Goal: Task Accomplishment & Management: Use online tool/utility

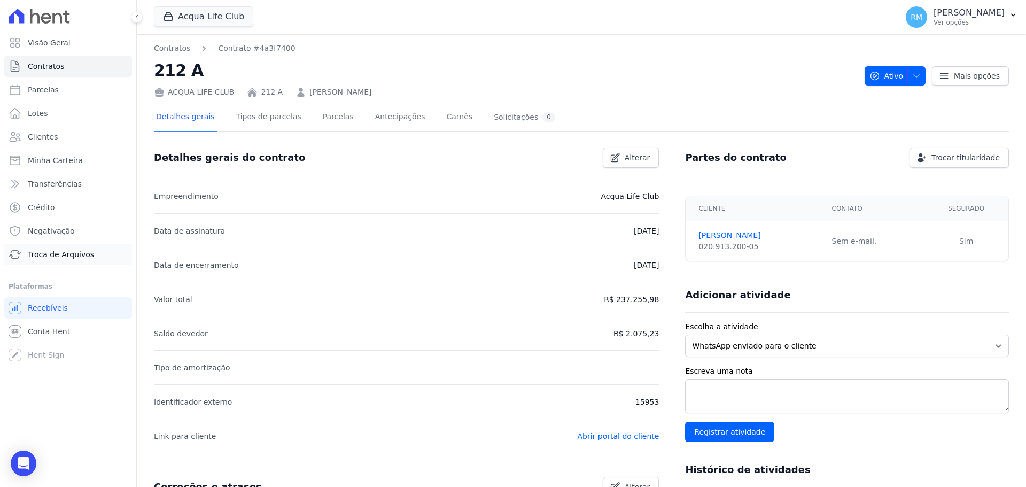
click at [43, 259] on span "Troca de Arquivos" at bounding box center [61, 254] width 66 height 11
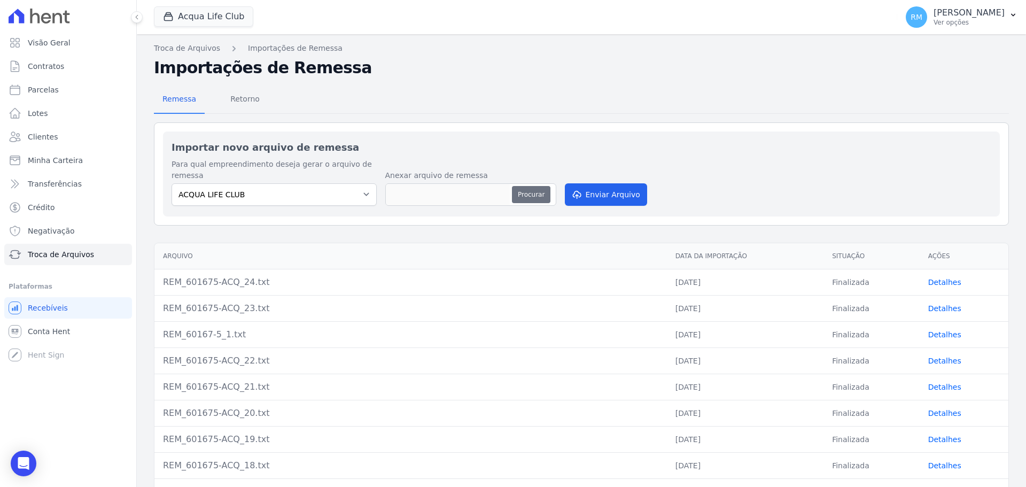
click at [534, 187] on button "Procurar" at bounding box center [531, 194] width 38 height 17
type input "REM_601675-ACQ_25.txt"
click at [616, 196] on button "Enviar Arquivo" at bounding box center [606, 194] width 82 height 22
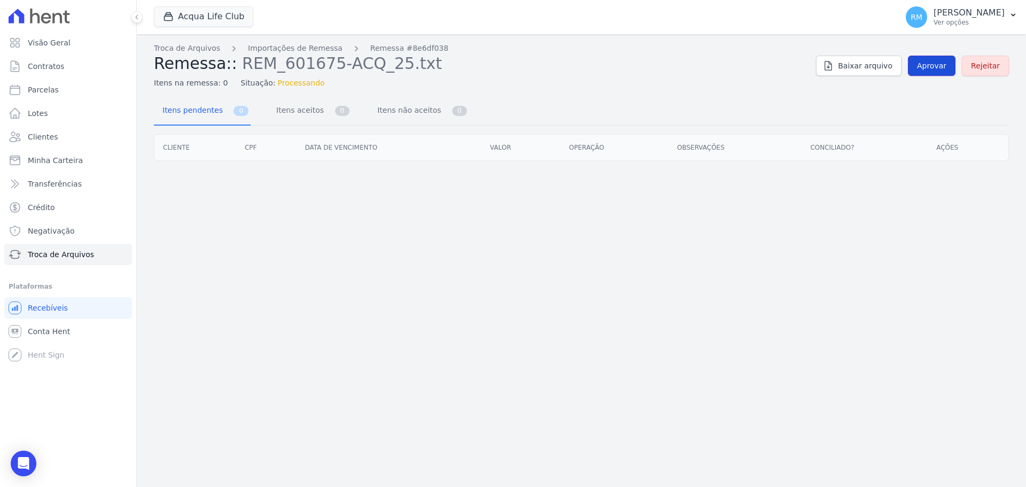
click at [945, 58] on link "Aprovar" at bounding box center [932, 66] width 48 height 20
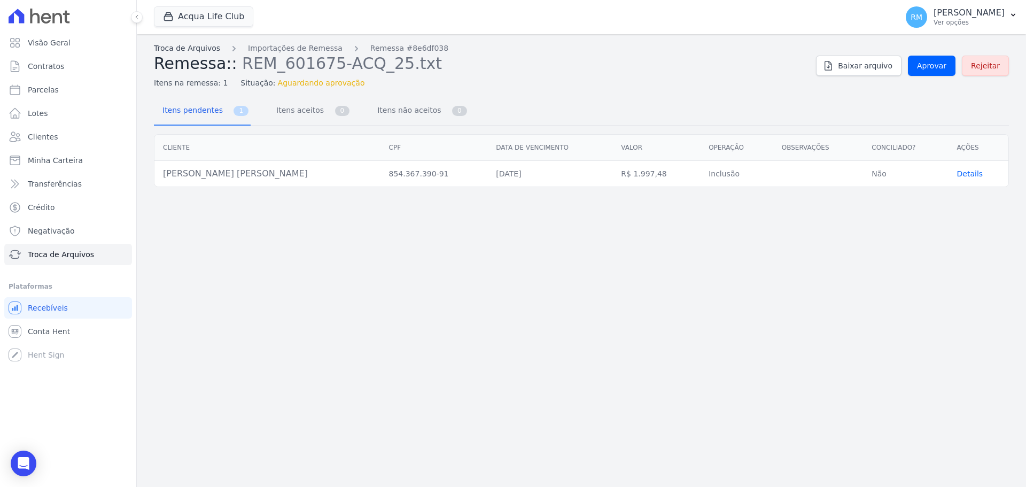
click at [197, 53] on link "Troca de Arquivos" at bounding box center [187, 48] width 66 height 11
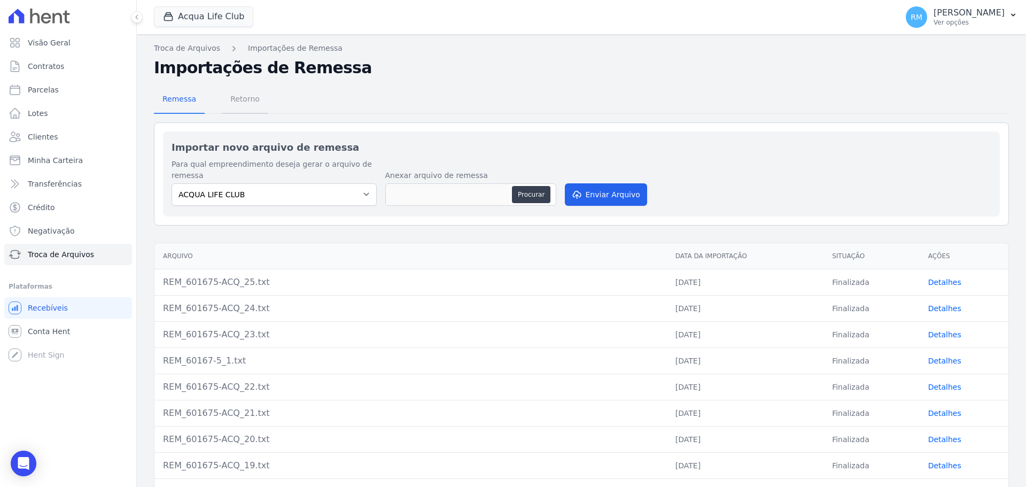
click at [247, 103] on span "Retorno" at bounding box center [245, 98] width 42 height 21
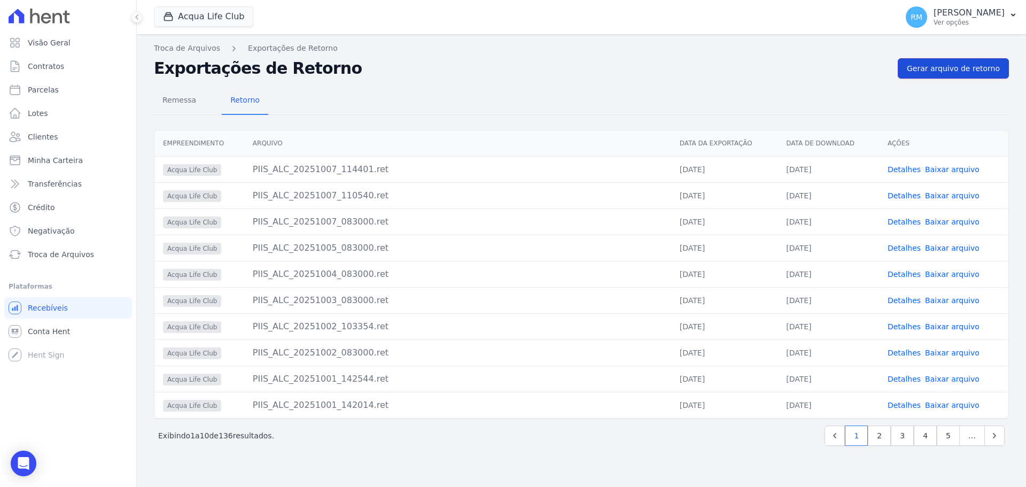
click at [934, 71] on span "Gerar arquivo de retorno" at bounding box center [953, 68] width 93 height 11
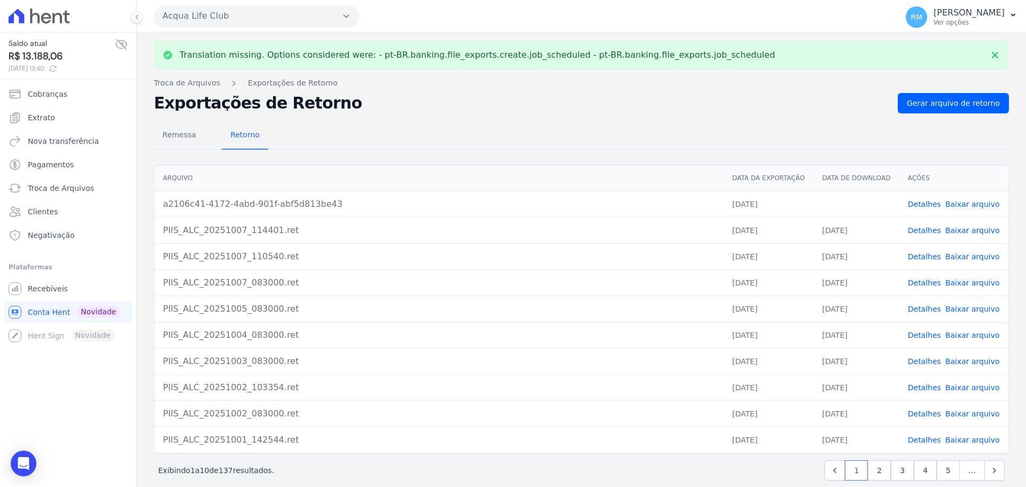
click at [964, 206] on link "Baixar arquivo" at bounding box center [973, 204] width 55 height 9
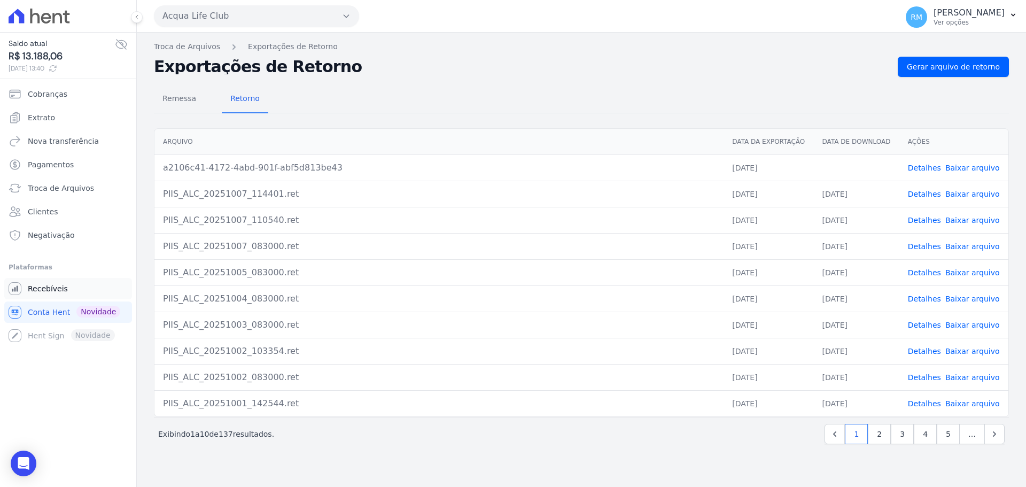
click at [47, 288] on span "Recebíveis" at bounding box center [48, 288] width 40 height 11
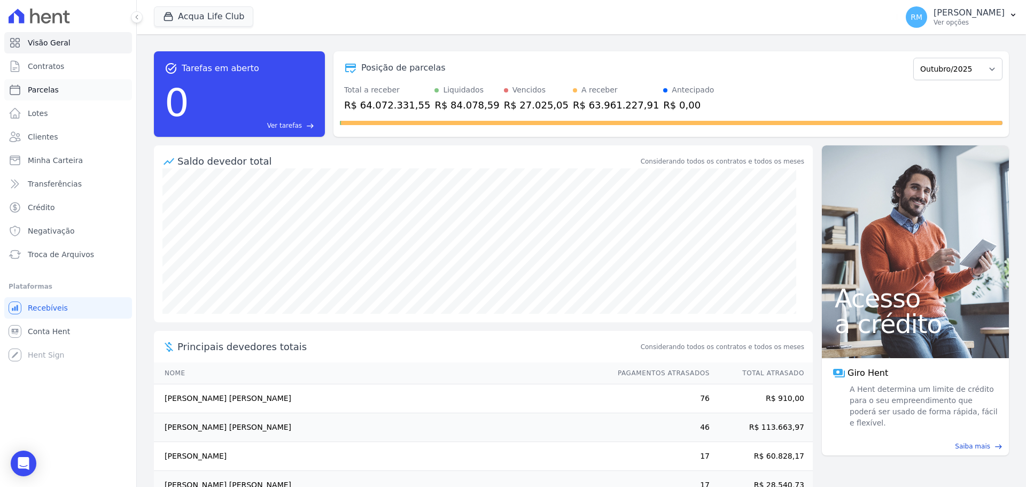
click at [42, 94] on span "Parcelas" at bounding box center [43, 89] width 31 height 11
select select
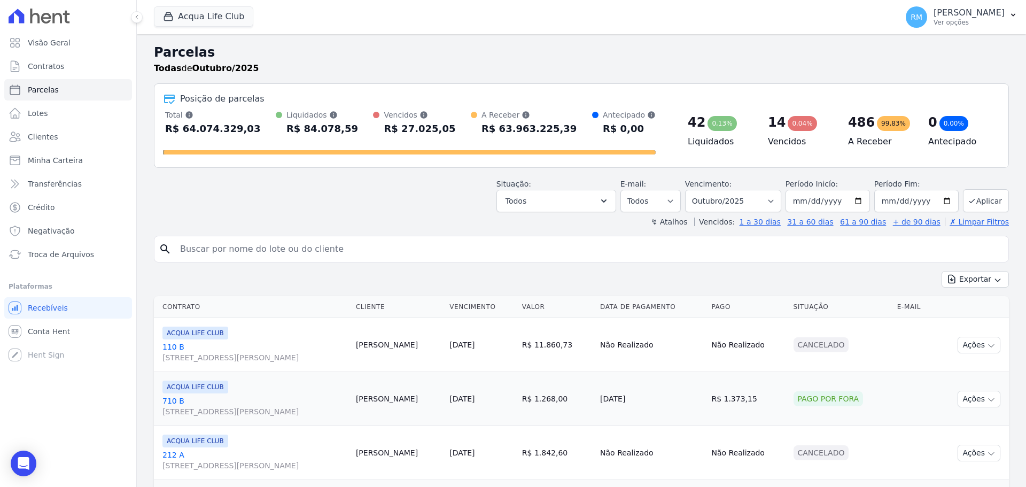
click at [338, 257] on input "search" at bounding box center [589, 248] width 831 height 21
type input "[PERSON_NAME]"
select select
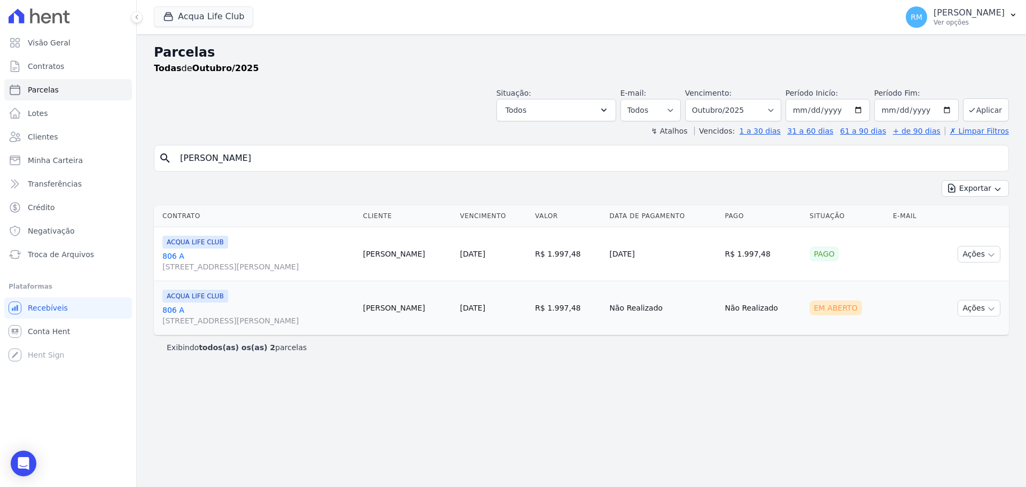
click at [285, 314] on link "806 A [STREET_ADDRESS][PERSON_NAME]" at bounding box center [259, 315] width 192 height 21
